Goal: Complete application form: Complete application form

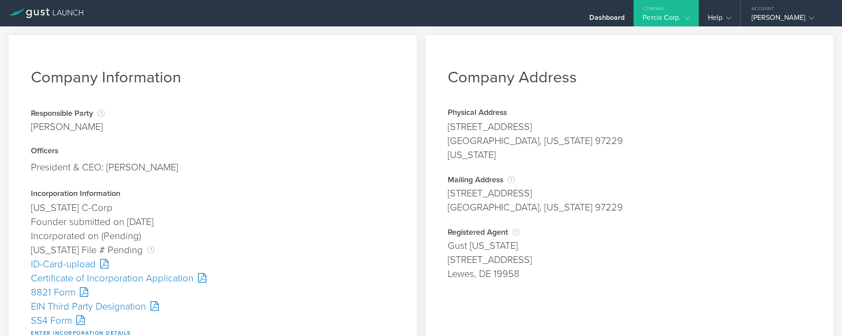
scroll to position [132, 0]
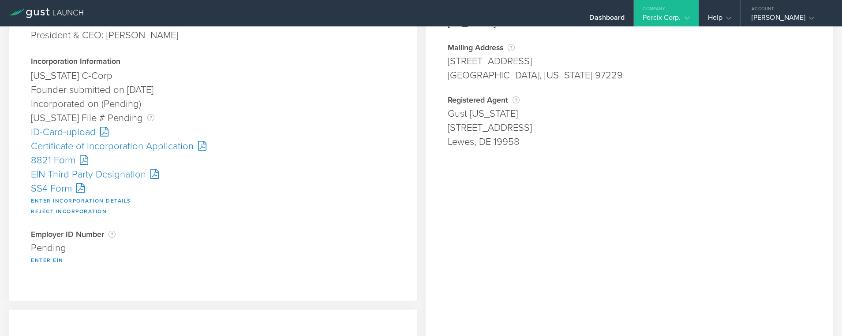
click at [84, 202] on button "Enter Incorporation Details" at bounding box center [81, 201] width 100 height 11
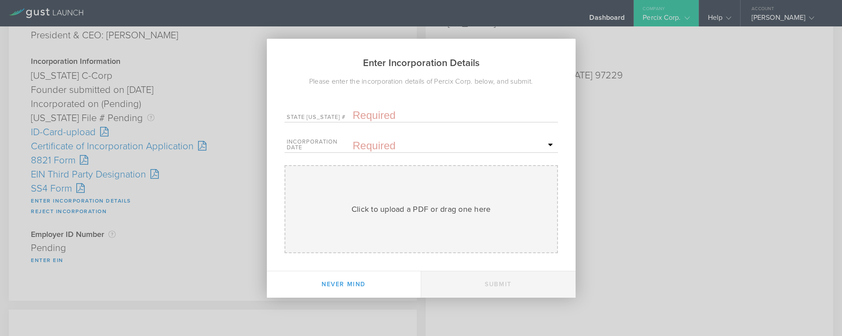
click at [358, 119] on input "text" at bounding box center [454, 115] width 203 height 13
paste input "10320568"
type input "10320568"
click at [360, 144] on input "text" at bounding box center [454, 145] width 203 height 13
click at [509, 189] on span "4" at bounding box center [509, 190] width 16 height 15
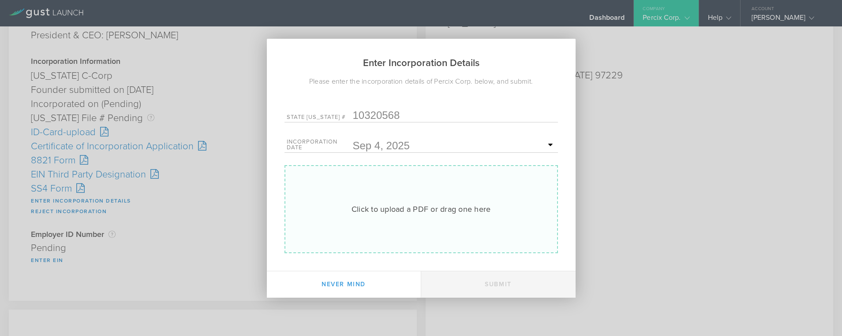
click at [424, 202] on div "Click to upload a PDF or drag one here Uploading" at bounding box center [420, 209] width 273 height 88
type input "C:\fakepath\10320568.pdf"
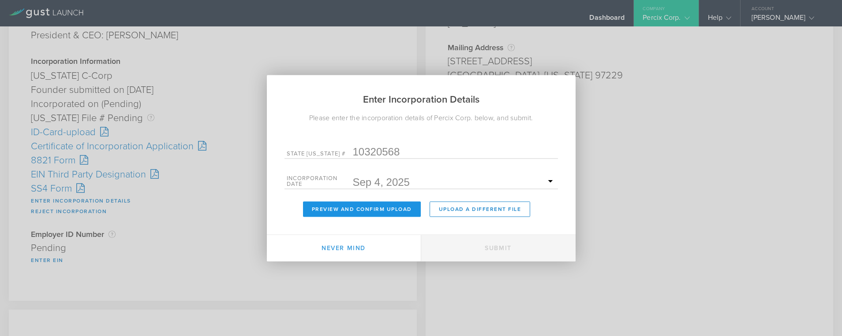
click at [375, 211] on button "Preview and Confirm Upload" at bounding box center [362, 208] width 118 height 15
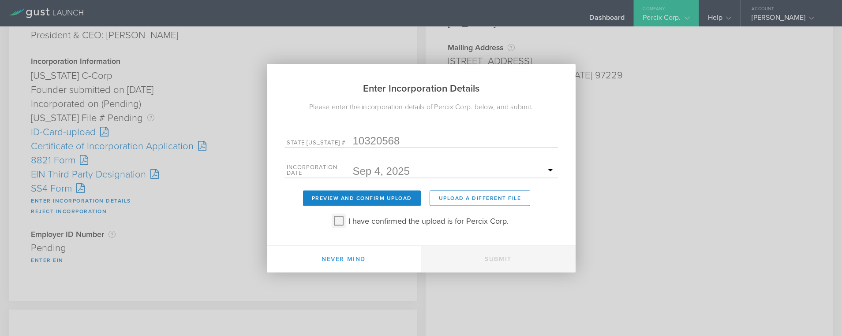
click at [341, 221] on input "I have confirmed the upload is for Percix Corp." at bounding box center [339, 221] width 14 height 14
checkbox input "true"
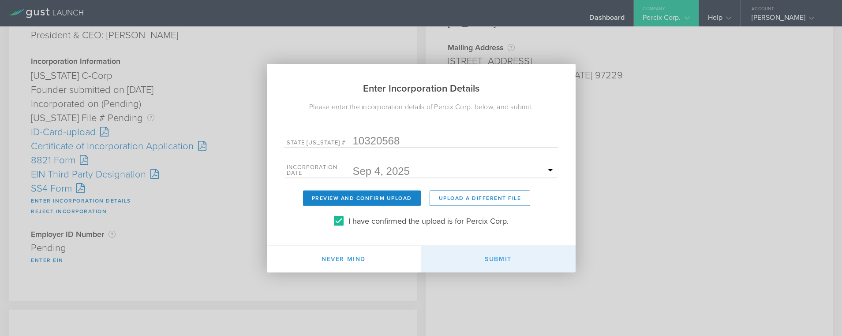
click at [505, 261] on button "Submit" at bounding box center [498, 259] width 154 height 26
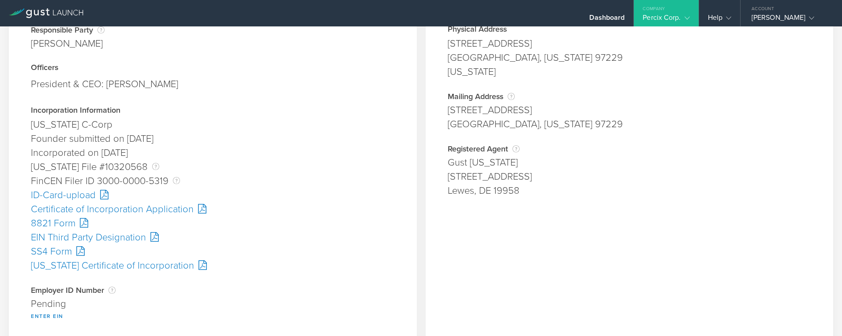
scroll to position [88, 0]
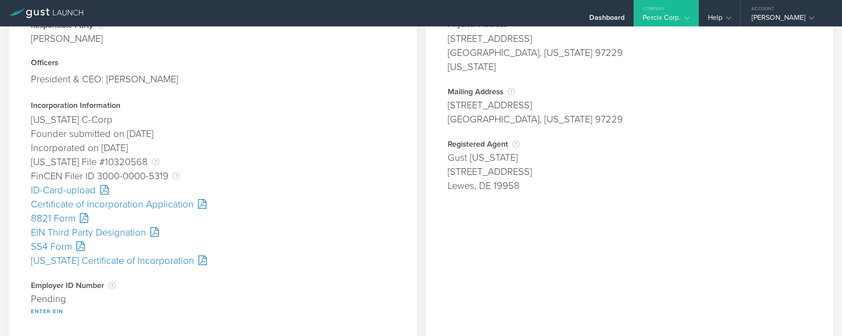
click at [60, 247] on div "SS4 Form" at bounding box center [213, 247] width 364 height 14
click at [57, 312] on button "Enter EIN" at bounding box center [47, 311] width 33 height 11
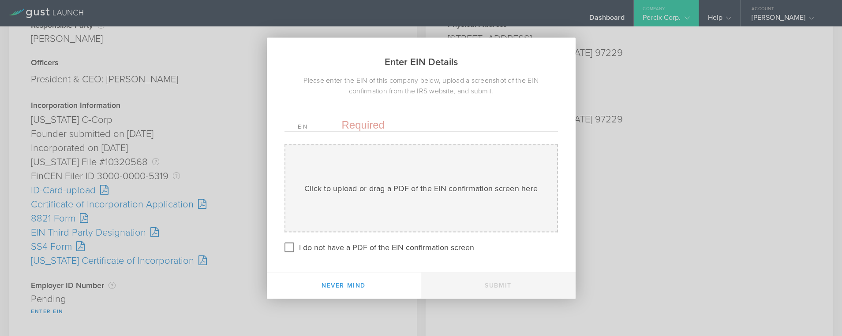
click at [366, 123] on input "text" at bounding box center [443, 124] width 203 height 13
paste input "39-4159768"
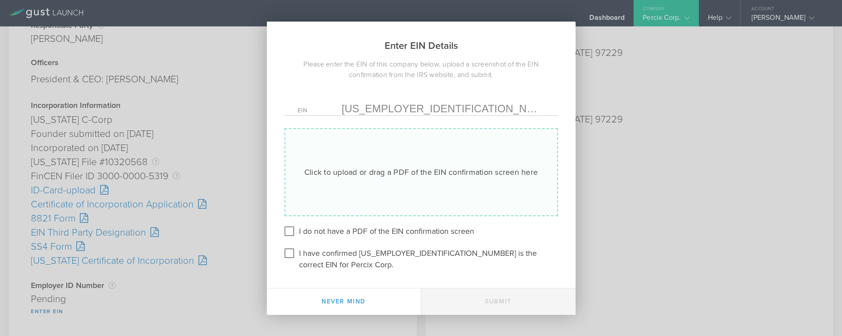
type input "39-4159768"
click at [357, 176] on div "Click to upload or drag a PDF of the EIN confirmation screen here" at bounding box center [420, 172] width 233 height 11
type input "C:\fakepath\EIN.pdf"
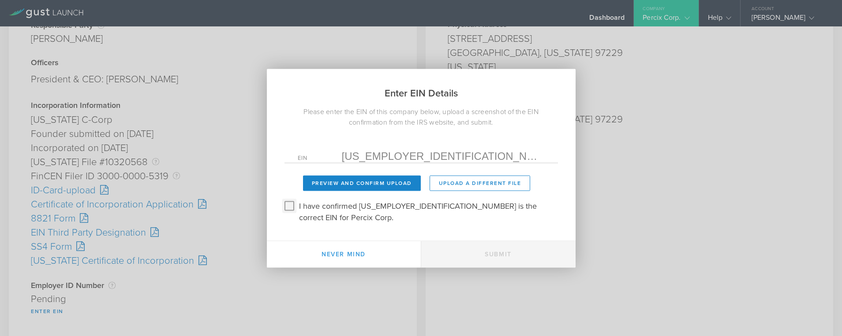
click at [292, 209] on input "I have confirmed 39-4159768 is the correct EIN for Percix Corp." at bounding box center [289, 206] width 14 height 14
checkbox input "true"
drag, startPoint x: 343, startPoint y: 186, endPoint x: 348, endPoint y: 200, distance: 14.1
click at [344, 186] on button "Preview and Confirm Upload" at bounding box center [362, 182] width 118 height 15
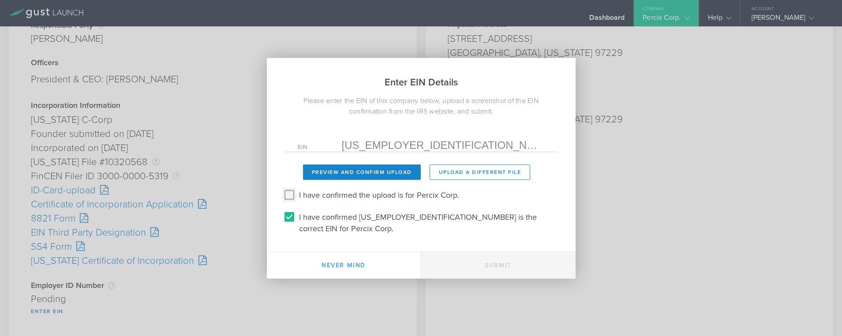
click at [289, 197] on input "I have confirmed the upload is for Percix Corp." at bounding box center [289, 195] width 14 height 14
checkbox input "true"
click at [500, 261] on button "Submit" at bounding box center [498, 265] width 154 height 26
